Goal: Task Accomplishment & Management: Complete application form

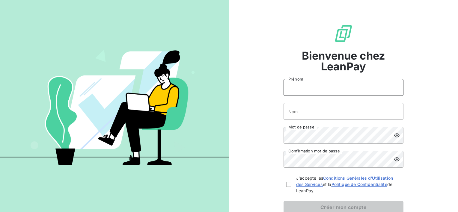
click at [302, 87] on input "Prénom" at bounding box center [343, 87] width 120 height 17
type input "[PERSON_NAME]"
click at [311, 111] on input "Nom" at bounding box center [343, 111] width 120 height 17
type input "CADEL LABOLLE"
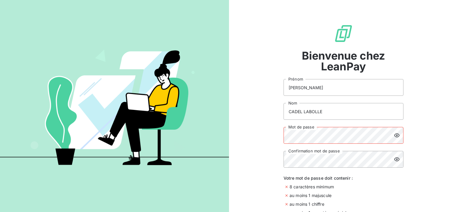
click at [256, 134] on div "Bienvenue chez LeanPay [PERSON_NAME] Prénom [PERSON_NAME] Nom Mot de passe Conf…" at bounding box center [343, 143] width 229 height 286
click at [395, 135] on icon at bounding box center [396, 135] width 6 height 6
click at [394, 160] on icon at bounding box center [396, 159] width 5 height 4
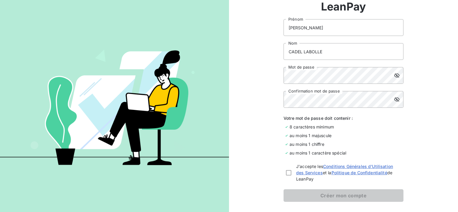
scroll to position [85, 0]
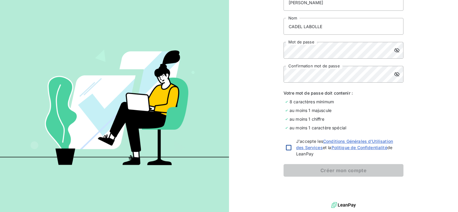
click at [286, 147] on div at bounding box center [288, 147] width 5 height 5
checkbox input "true"
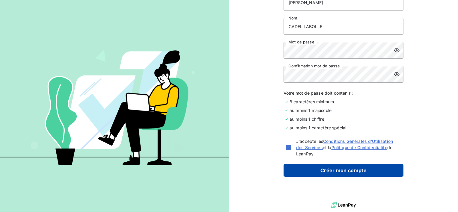
click at [334, 170] on button "Créer mon compte" at bounding box center [343, 170] width 120 height 13
